Goal: Information Seeking & Learning: Learn about a topic

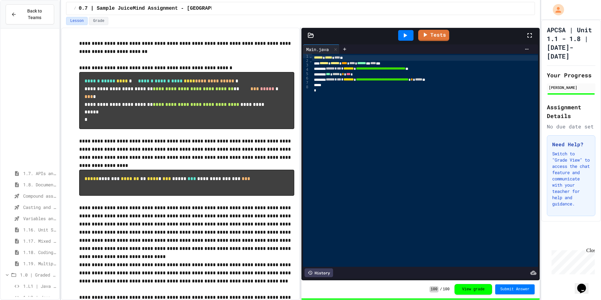
scroll to position [156, 0]
click at [31, 185] on span "1.L6 | Java Basics - Final Calculator Lab" at bounding box center [39, 186] width 33 height 7
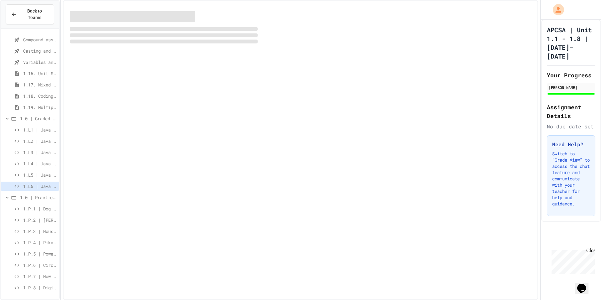
scroll to position [151, 0]
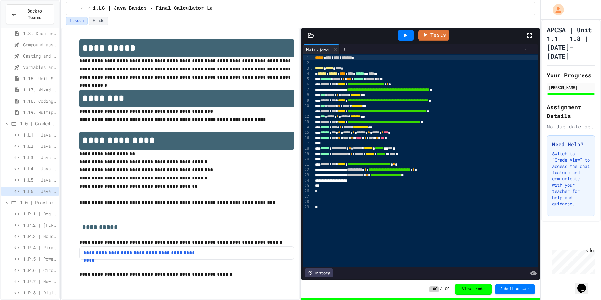
click at [30, 175] on div "1.L4 | Java Basics - Rectangle Lab" at bounding box center [30, 169] width 59 height 11
click at [36, 180] on span "1.L5 | Java Basics - Mixed Number Lab" at bounding box center [39, 180] width 33 height 7
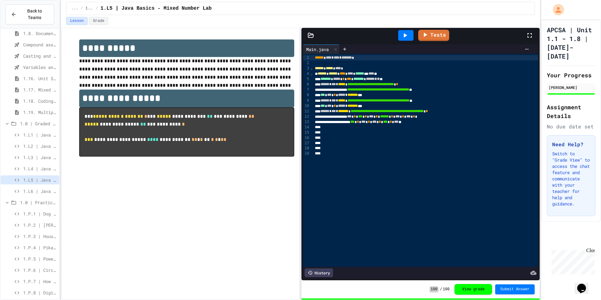
click at [41, 162] on div "1.L3 | Java Basics - Printing Code Lab" at bounding box center [30, 158] width 59 height 11
click at [42, 171] on span "1.L4 | Java Basics - Rectangle Lab" at bounding box center [39, 168] width 33 height 7
